Goal: Book appointment/travel/reservation

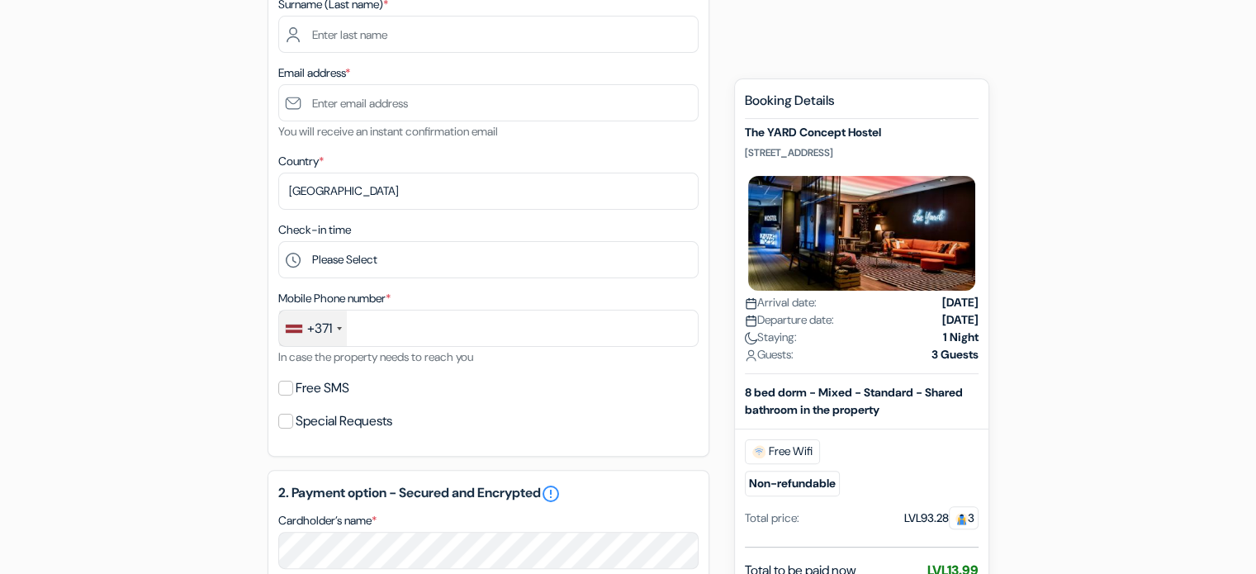
scroll to position [428, 0]
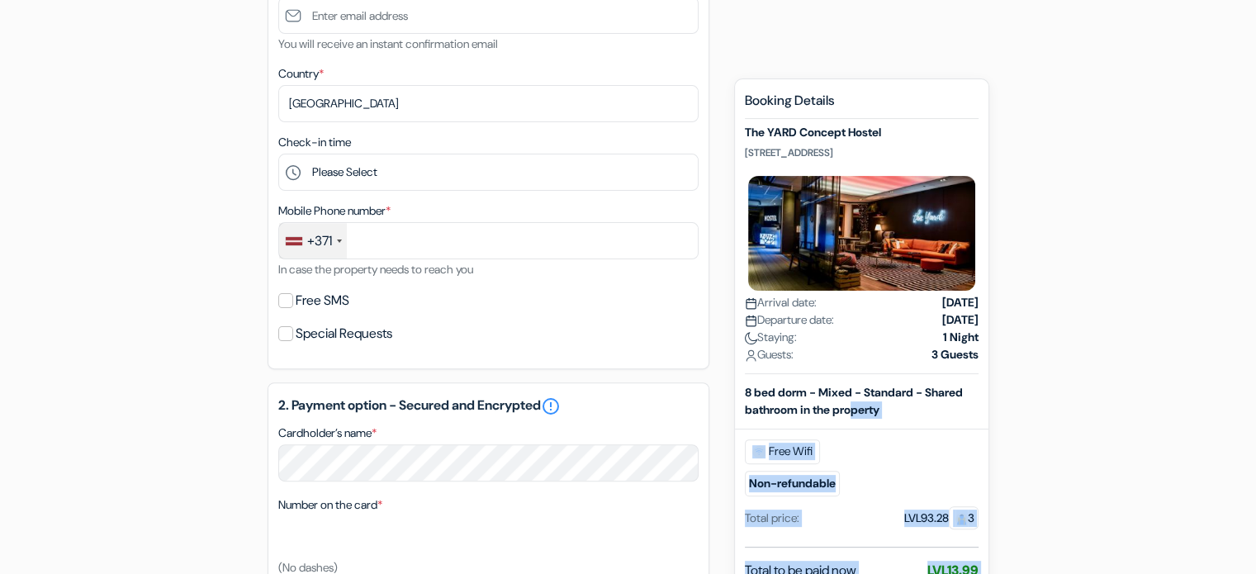
drag, startPoint x: 990, startPoint y: 436, endPoint x: 849, endPoint y: 418, distance: 142.3
click at [849, 418] on div "add_box The YARD Concept Hostel [STREET_ADDRESS] Property Details X The YARD Co…" at bounding box center [628, 399] width 1090 height 1352
click at [938, 462] on div "Free Wifi Non-refundable" at bounding box center [862, 467] width 234 height 57
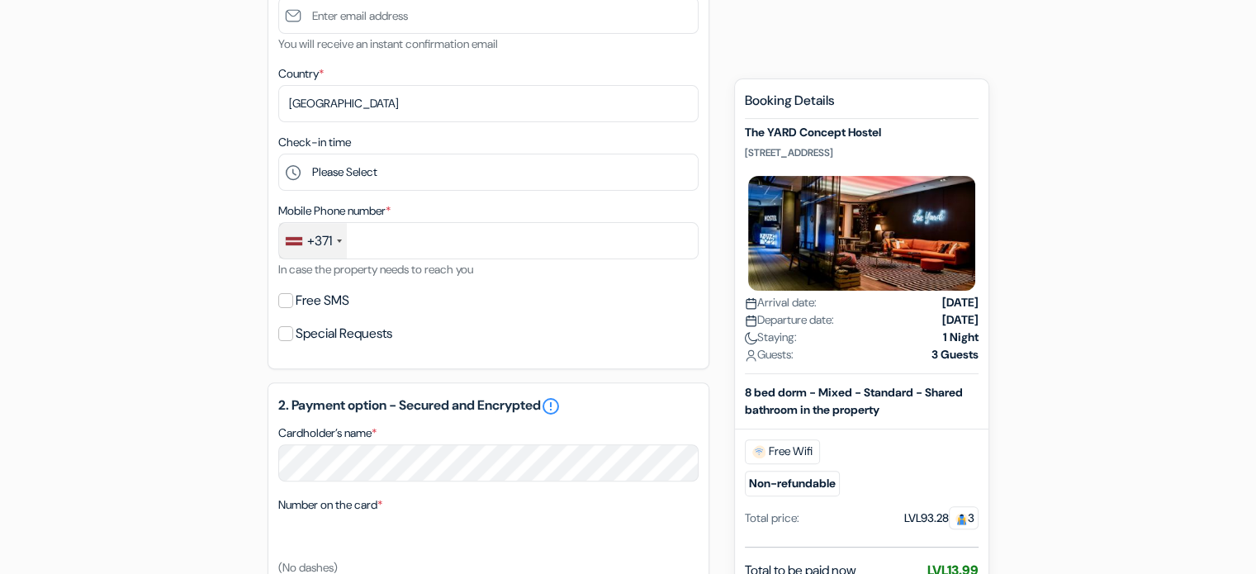
drag, startPoint x: 883, startPoint y: 490, endPoint x: 869, endPoint y: 478, distance: 18.7
click at [869, 478] on div "Non-refundable" at bounding box center [842, 484] width 195 height 26
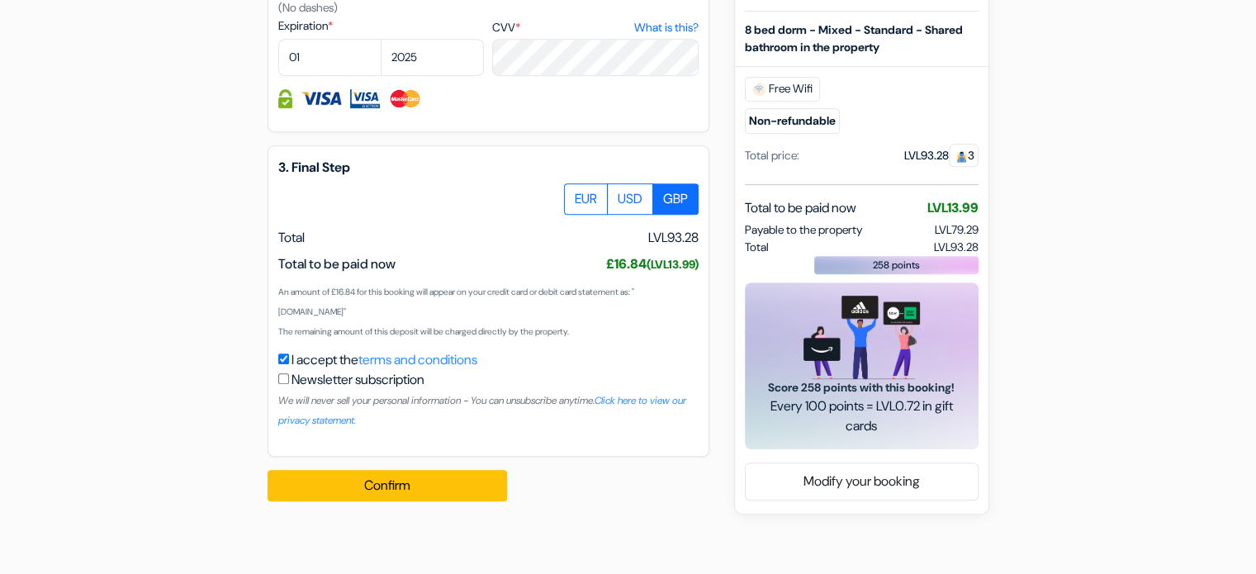
scroll to position [987, 0]
click at [594, 201] on label "EUR" at bounding box center [586, 198] width 44 height 31
click at [575, 194] on input "EUR" at bounding box center [570, 188] width 11 height 11
radio input "true"
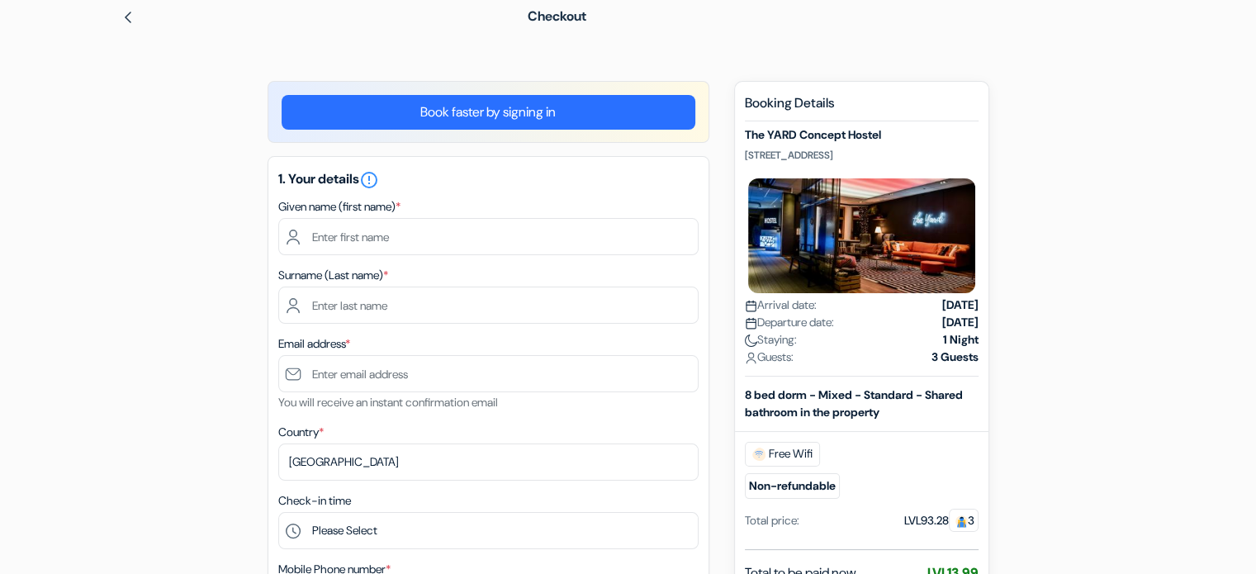
scroll to position [0, 0]
